Goal: Check status

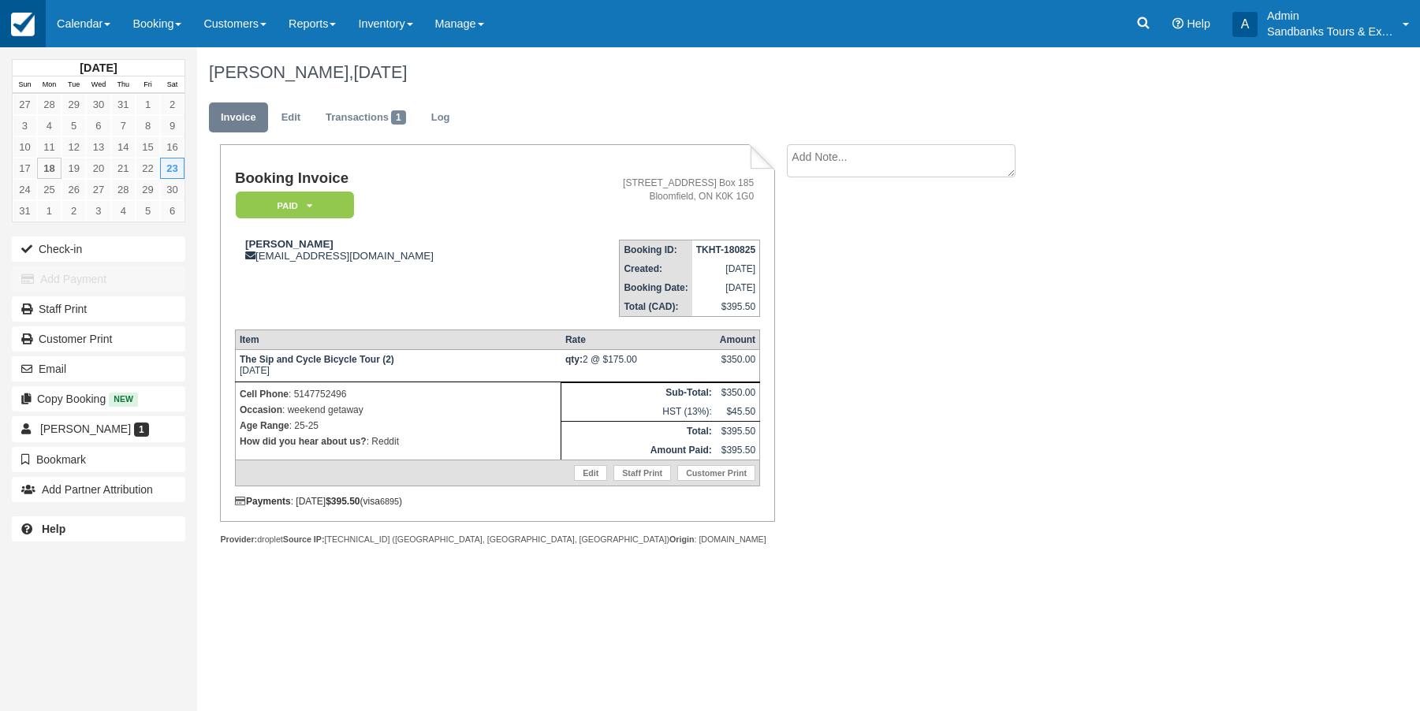
click at [30, 24] on img at bounding box center [23, 25] width 24 height 24
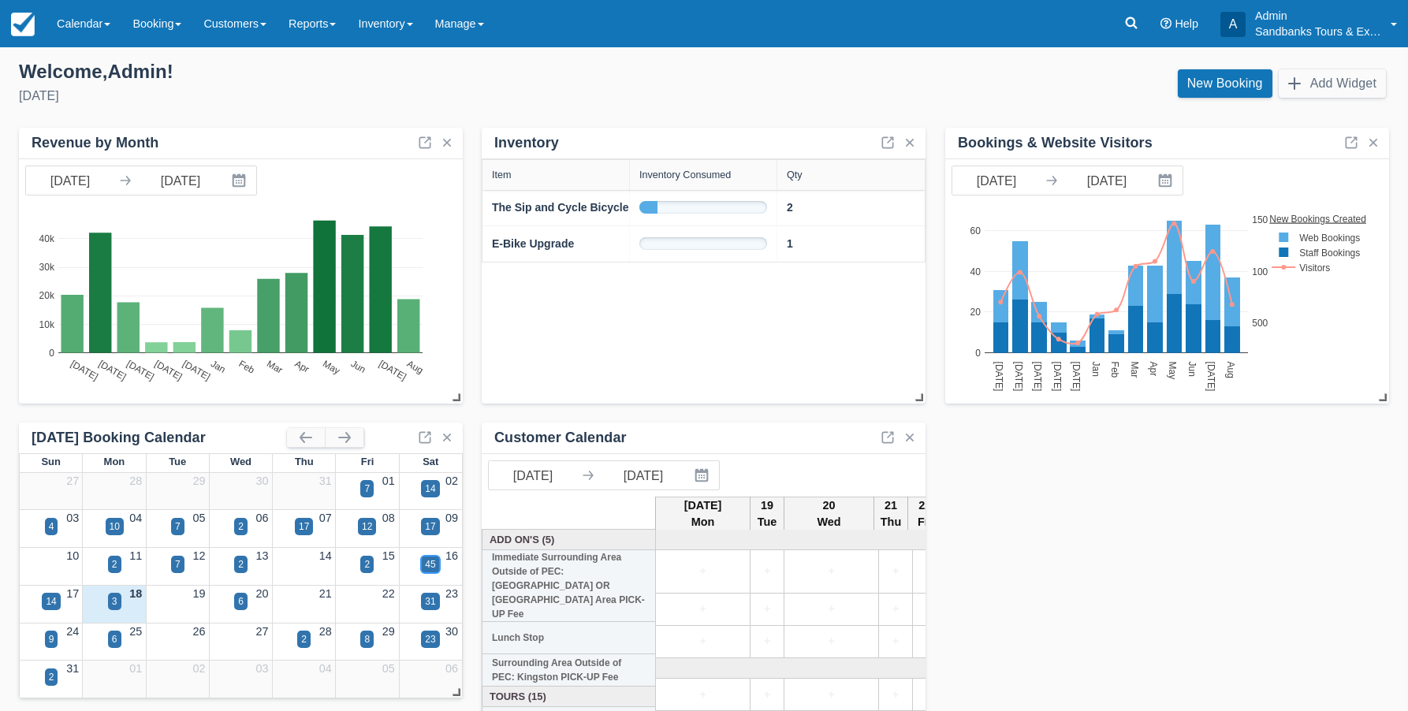
click at [434, 565] on div "45" at bounding box center [430, 565] width 10 height 14
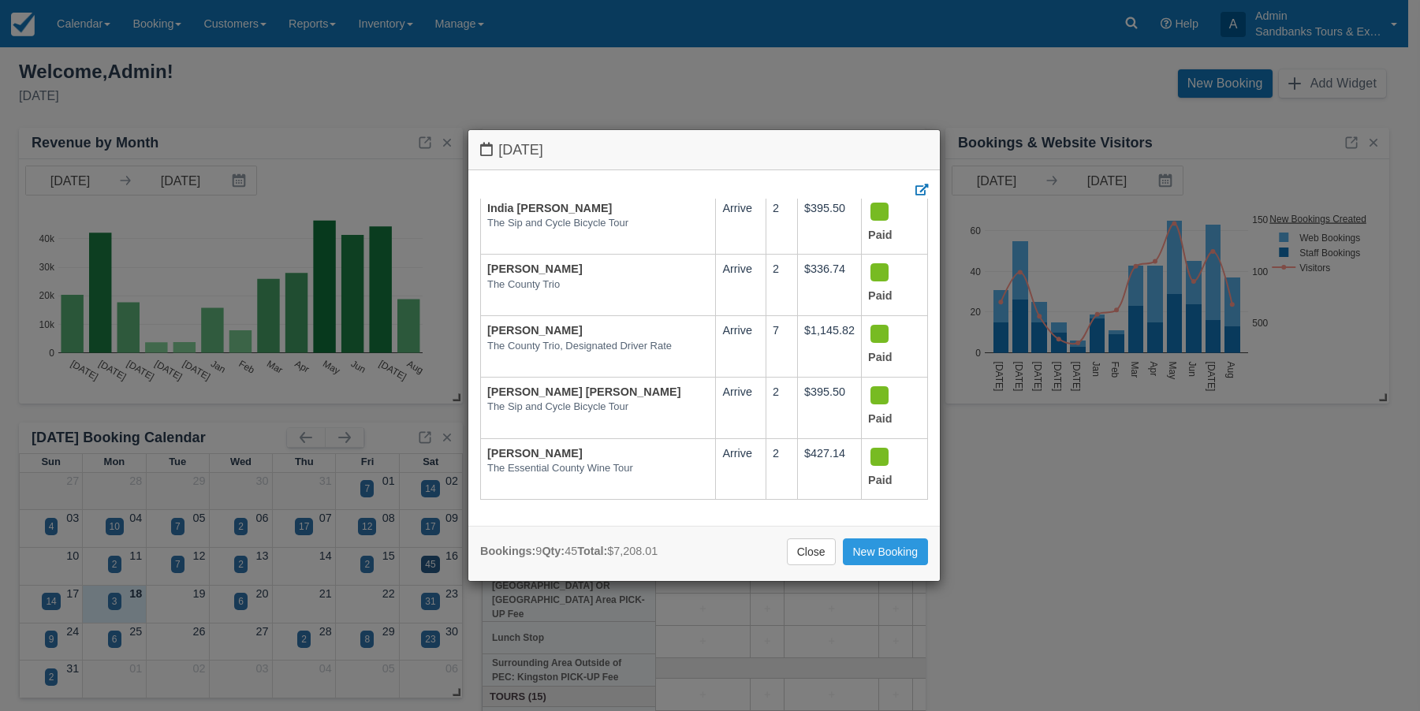
scroll to position [323, 0]
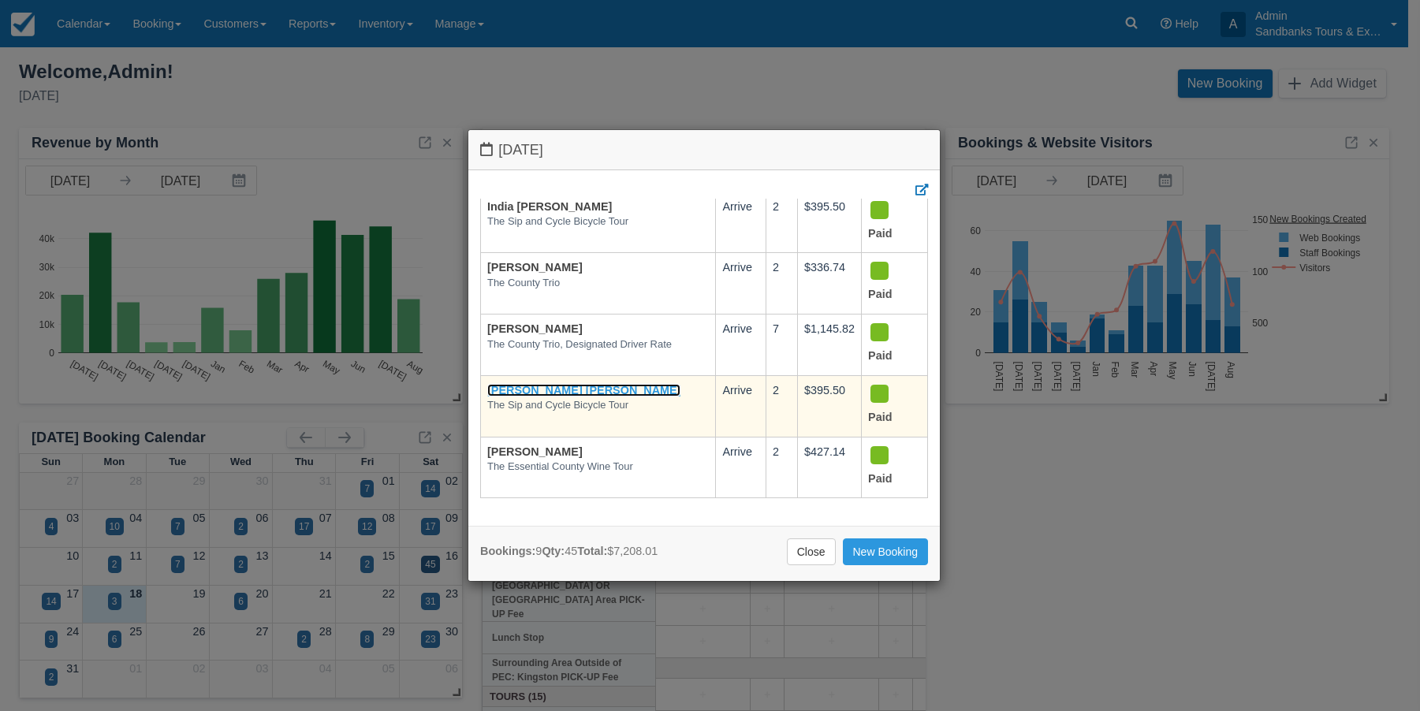
click at [595, 384] on link "[PERSON_NAME] [PERSON_NAME]" at bounding box center [583, 390] width 193 height 13
